Goal: Information Seeking & Learning: Learn about a topic

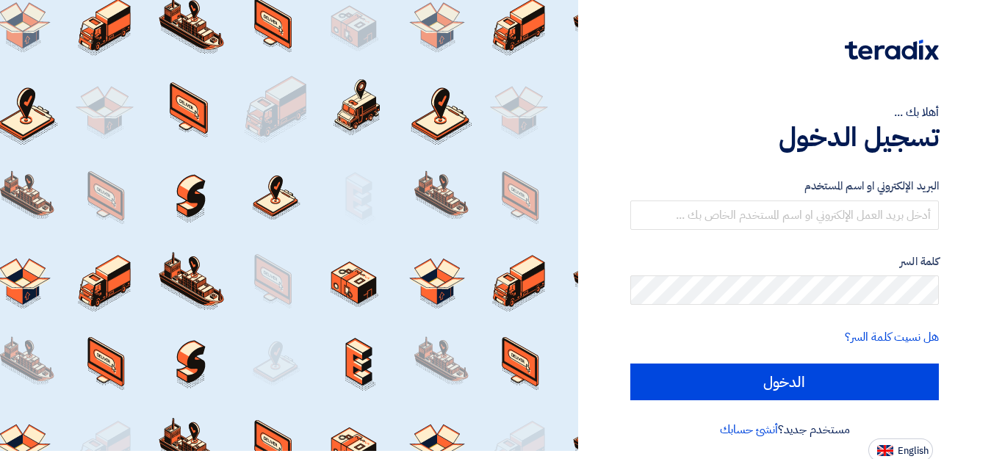
scroll to position [10, 0]
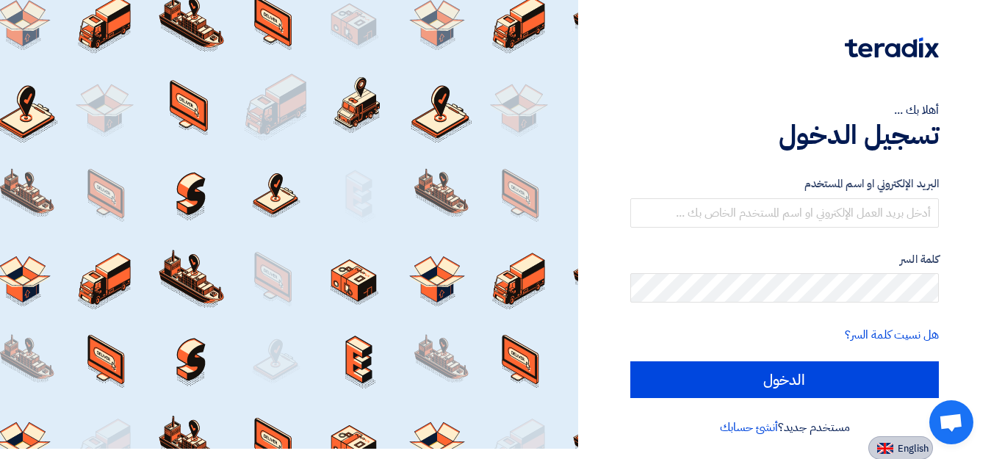
click at [915, 445] on span "English" at bounding box center [913, 449] width 31 height 10
type input "Sign in"
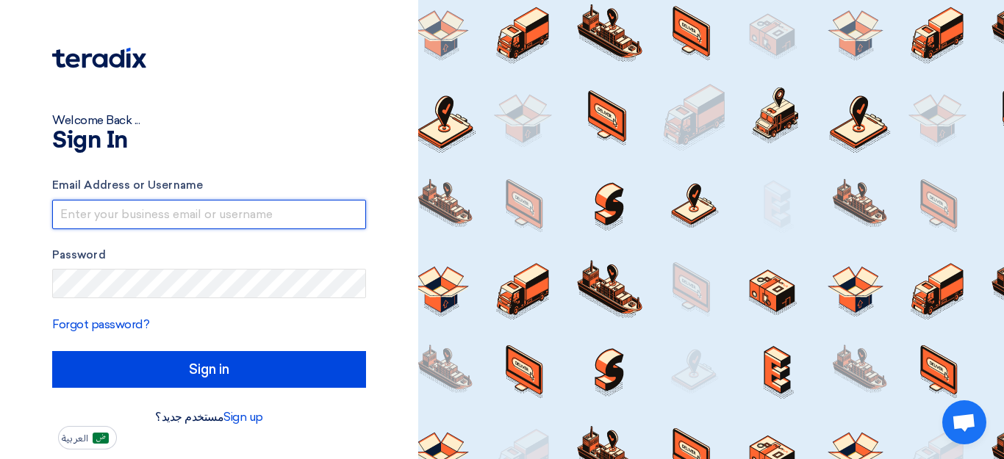
click at [146, 218] on input "text" at bounding box center [209, 214] width 314 height 29
type input "marketing@futuresystems-sa.com"
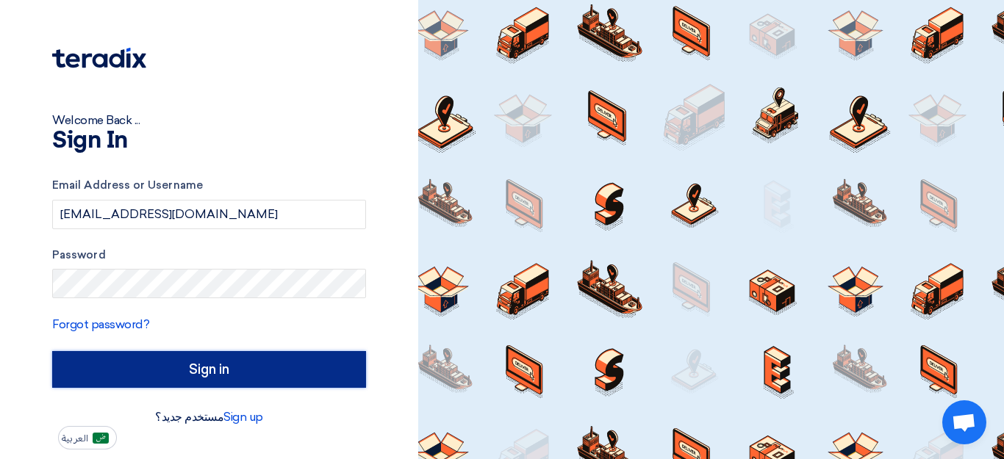
click at [205, 373] on input "Sign in" at bounding box center [209, 369] width 314 height 37
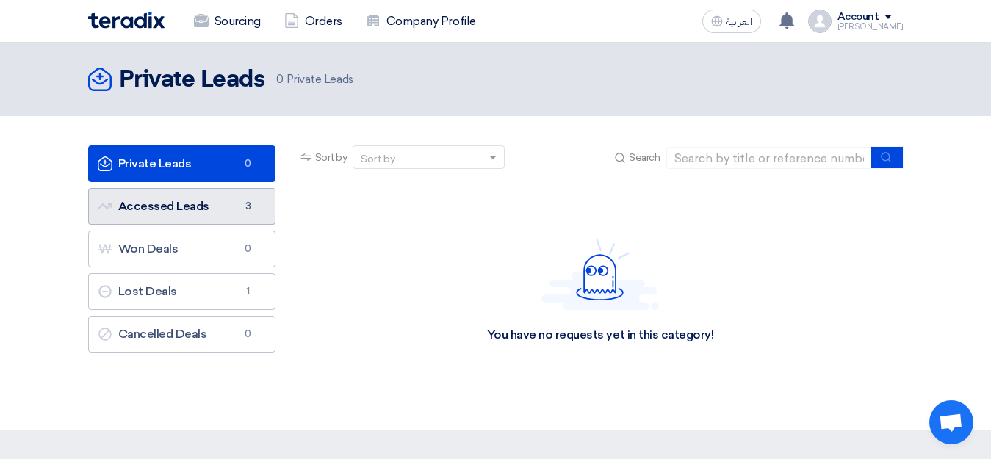
click at [204, 207] on link "Accessed Leads Accessed Leads 3" at bounding box center [181, 206] width 187 height 37
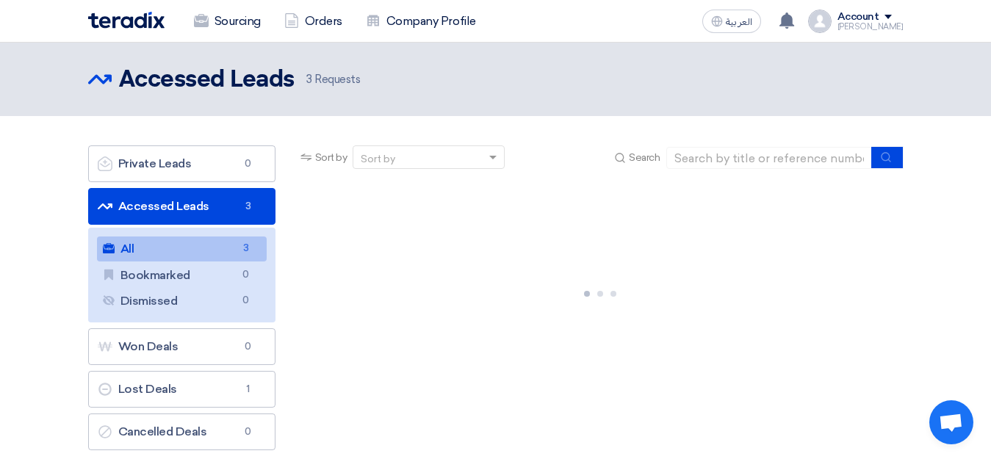
click at [210, 252] on link "All All 3" at bounding box center [182, 249] width 170 height 25
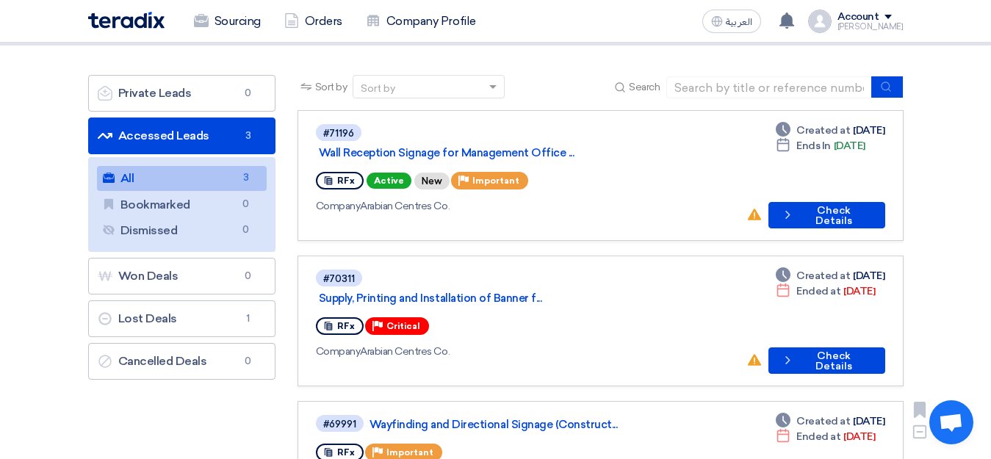
scroll to position [69, 0]
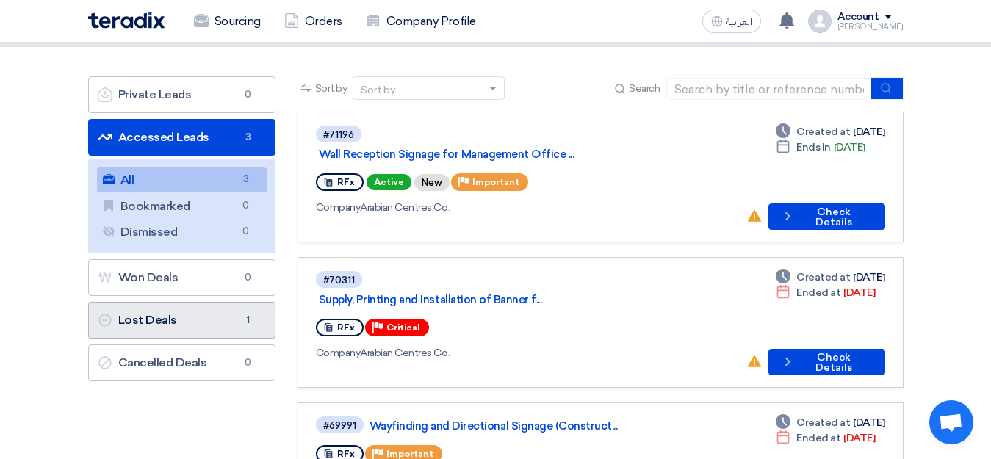
click at [198, 322] on link "Lost Deals Lost Deals 1" at bounding box center [181, 320] width 187 height 37
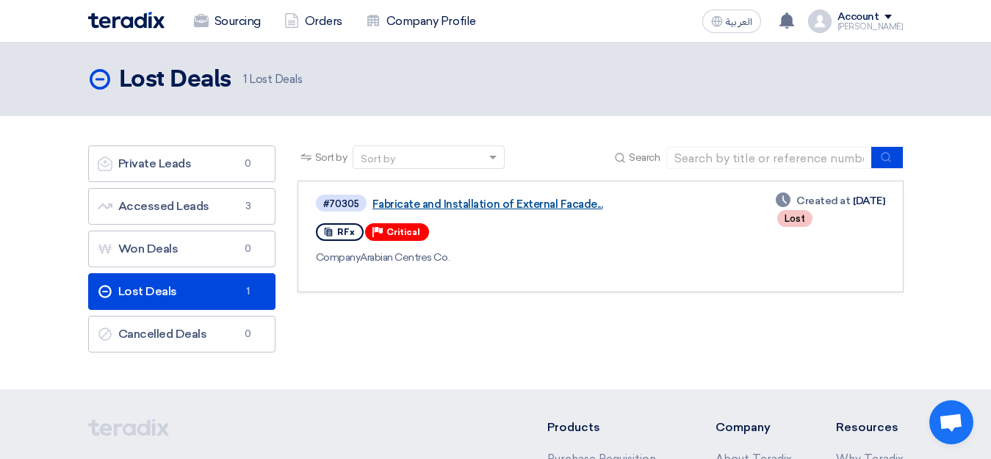
click at [446, 205] on link "Fabricate and Installation of External Facade..." at bounding box center [556, 204] width 367 height 13
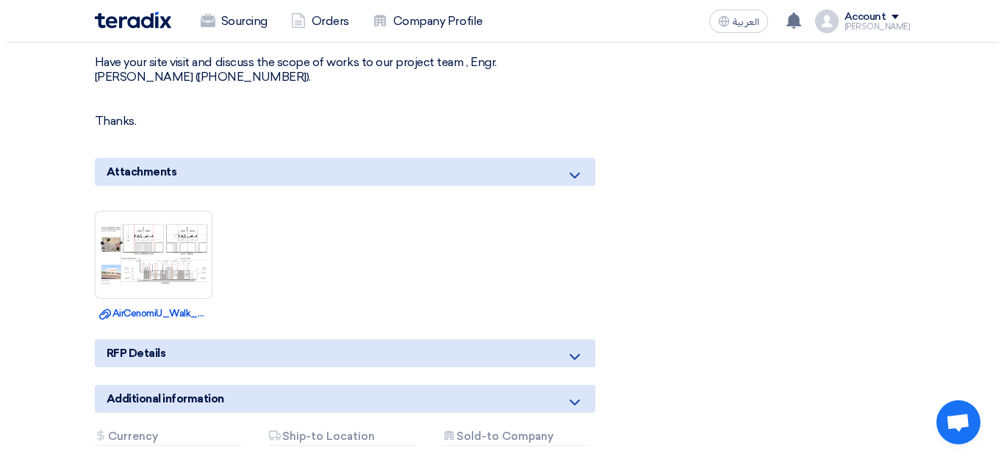
scroll to position [896, 0]
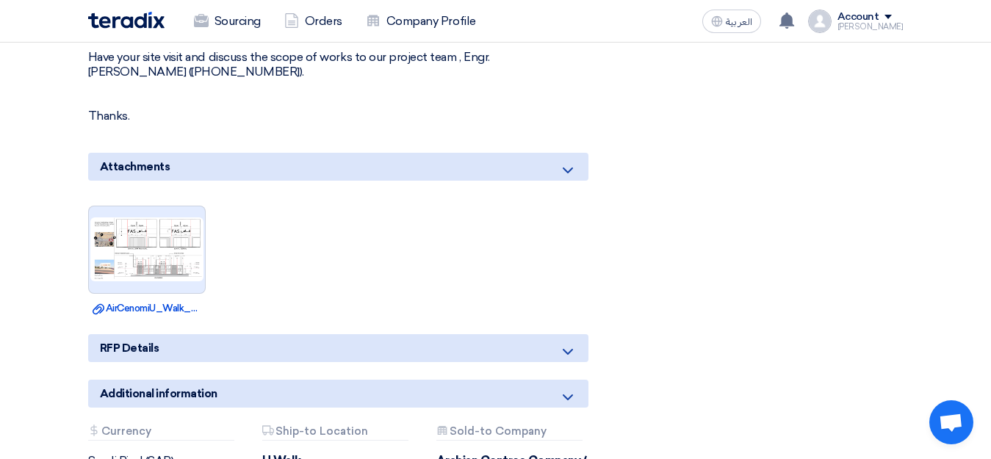
click at [148, 249] on img at bounding box center [147, 249] width 116 height 67
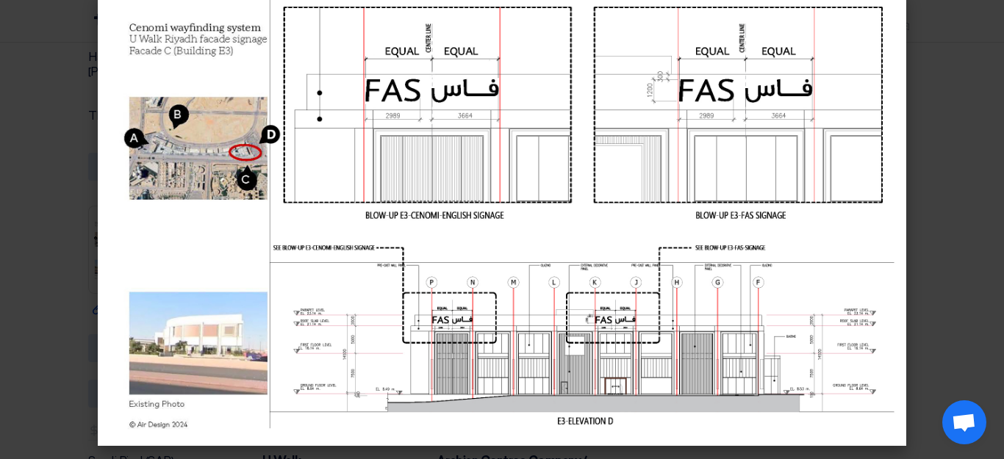
scroll to position [0, 0]
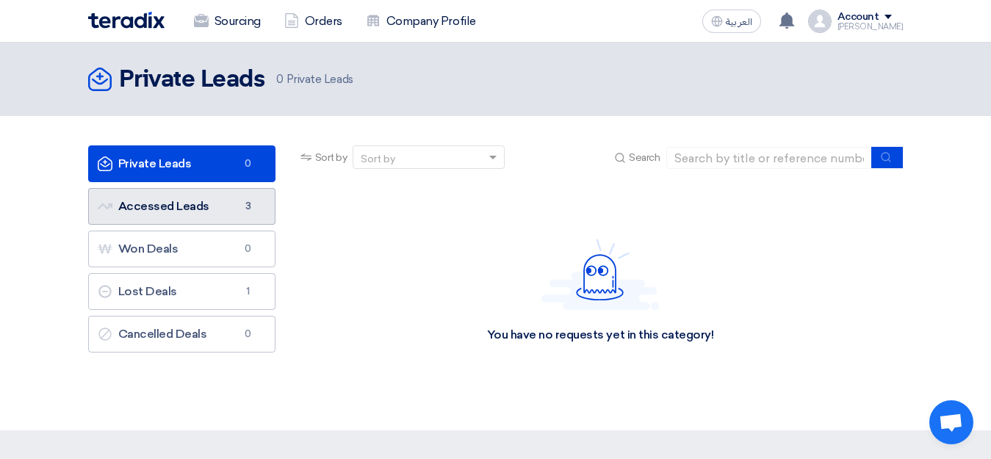
click at [182, 212] on link "Accessed Leads Accessed Leads 3" at bounding box center [181, 206] width 187 height 37
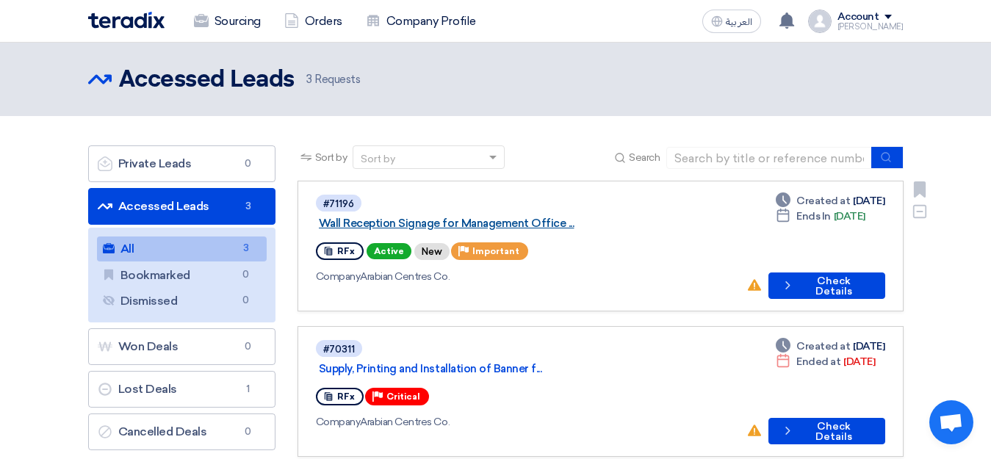
click at [470, 217] on link "Wall Reception Signage for Management Office ..." at bounding box center [502, 223] width 367 height 13
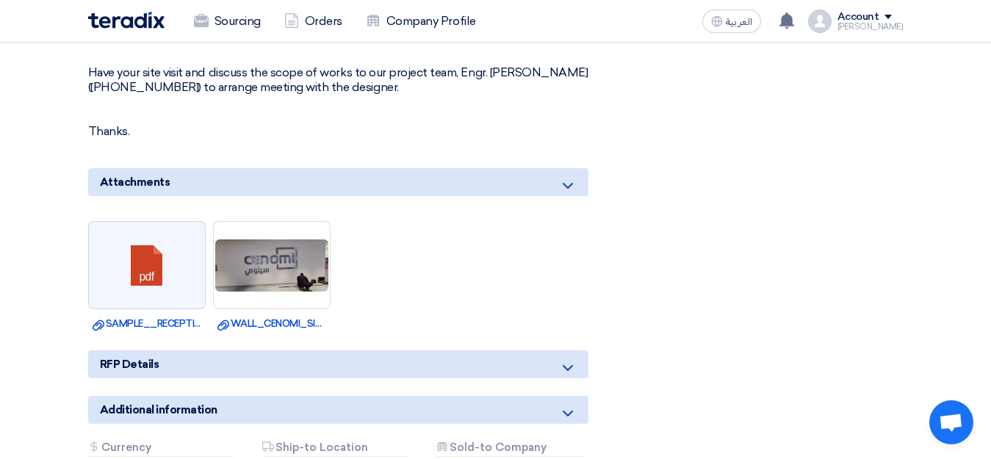
scroll to position [965, 0]
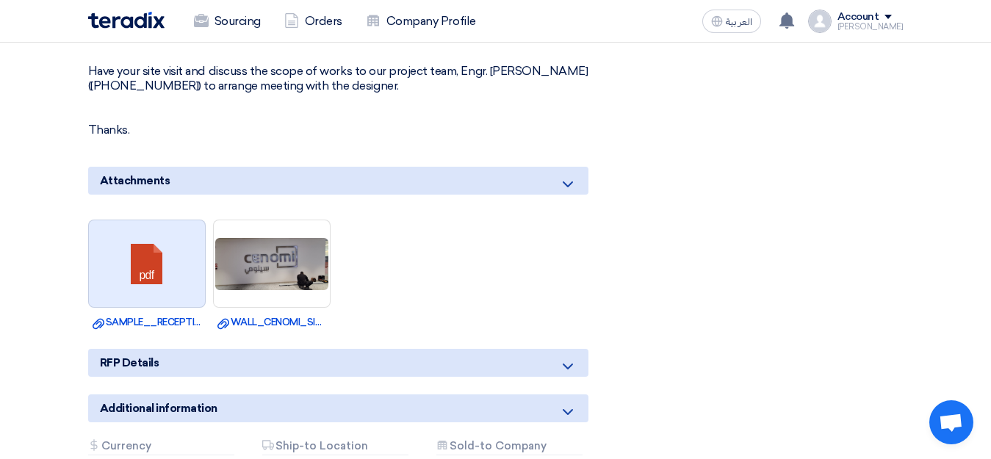
click at [155, 248] on link at bounding box center [148, 264] width 118 height 88
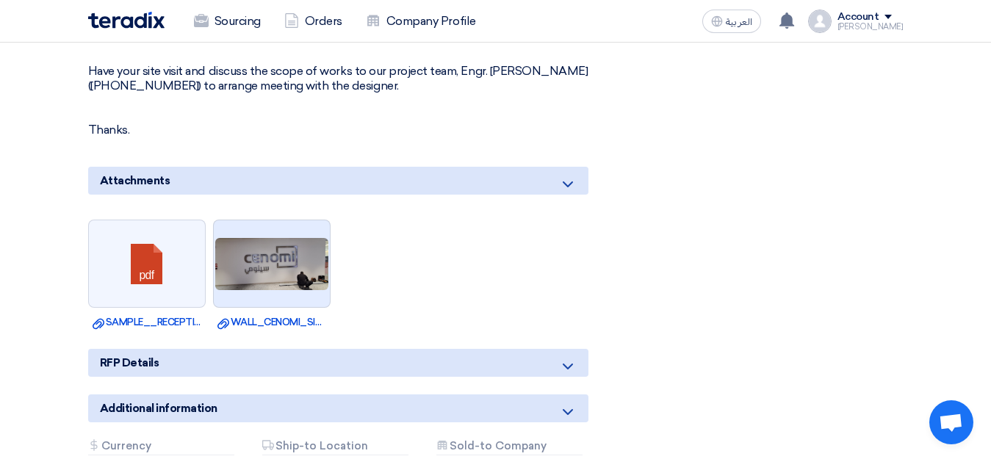
click at [270, 254] on img at bounding box center [272, 264] width 116 height 55
click at [296, 255] on img at bounding box center [272, 264] width 116 height 55
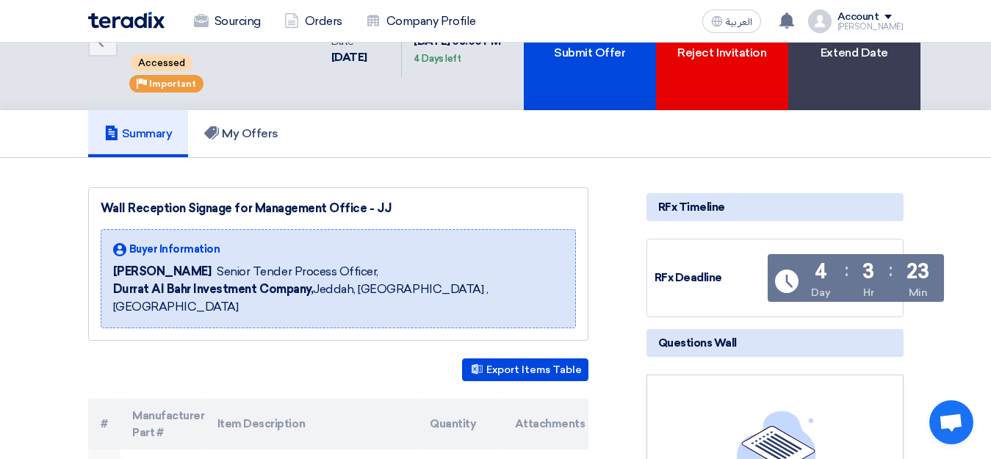
scroll to position [0, 0]
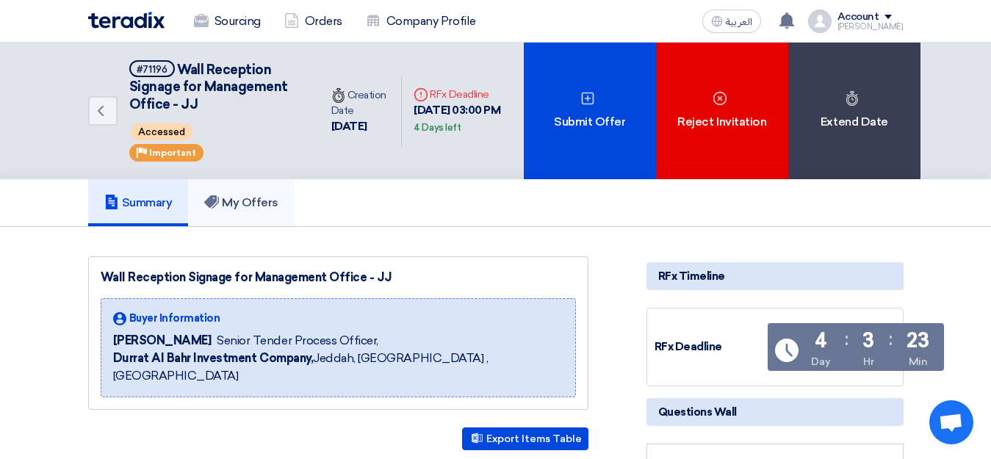
click at [254, 204] on h5 "My Offers" at bounding box center [241, 202] width 74 height 15
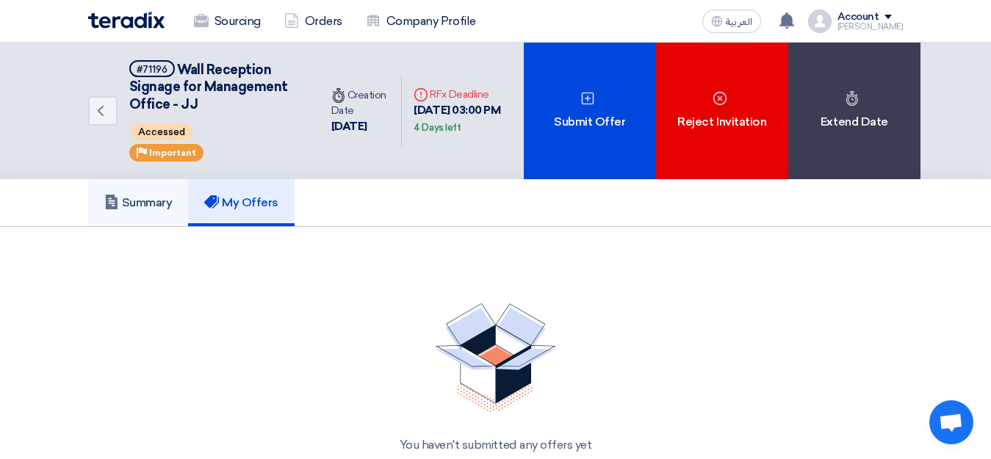
click at [155, 203] on h5 "Summary" at bounding box center [138, 202] width 68 height 15
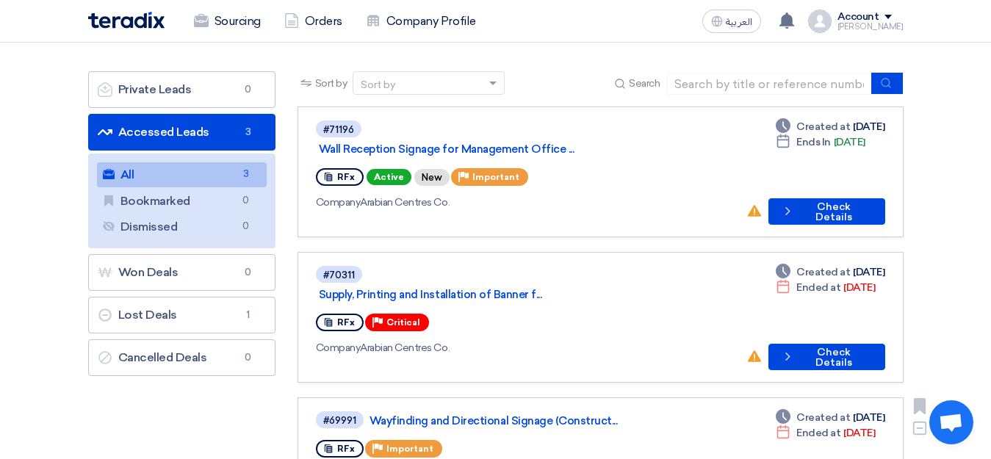
scroll to position [69, 0]
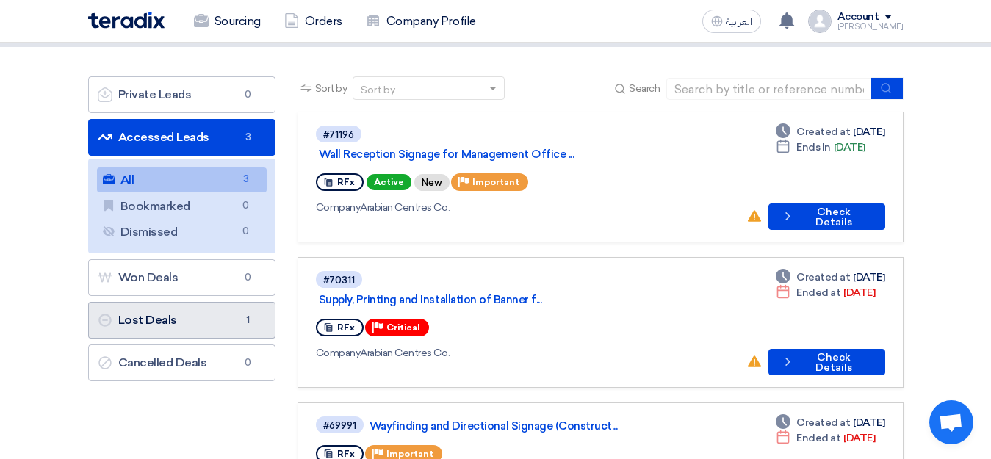
click at [215, 320] on link "Lost Deals Lost Deals 1" at bounding box center [181, 320] width 187 height 37
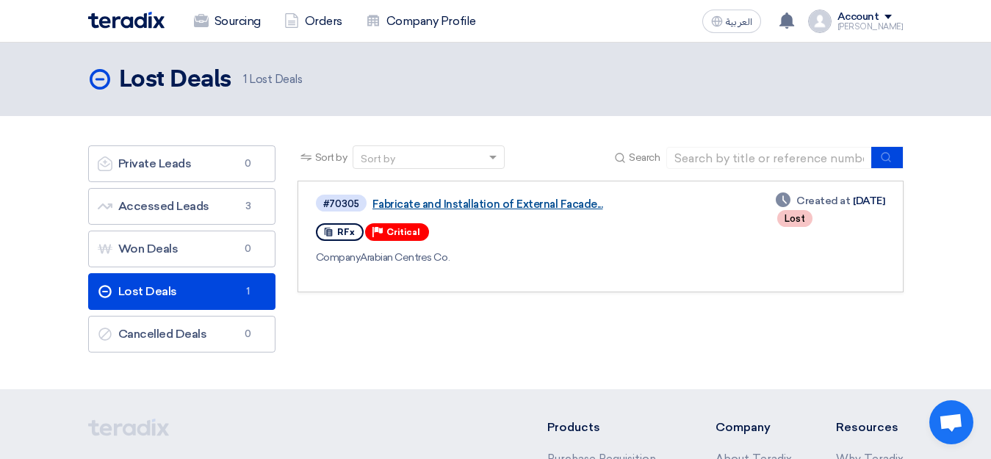
click at [494, 206] on link "Fabricate and Installation of External Facade..." at bounding box center [556, 204] width 367 height 13
